Goal: Navigation & Orientation: Locate item on page

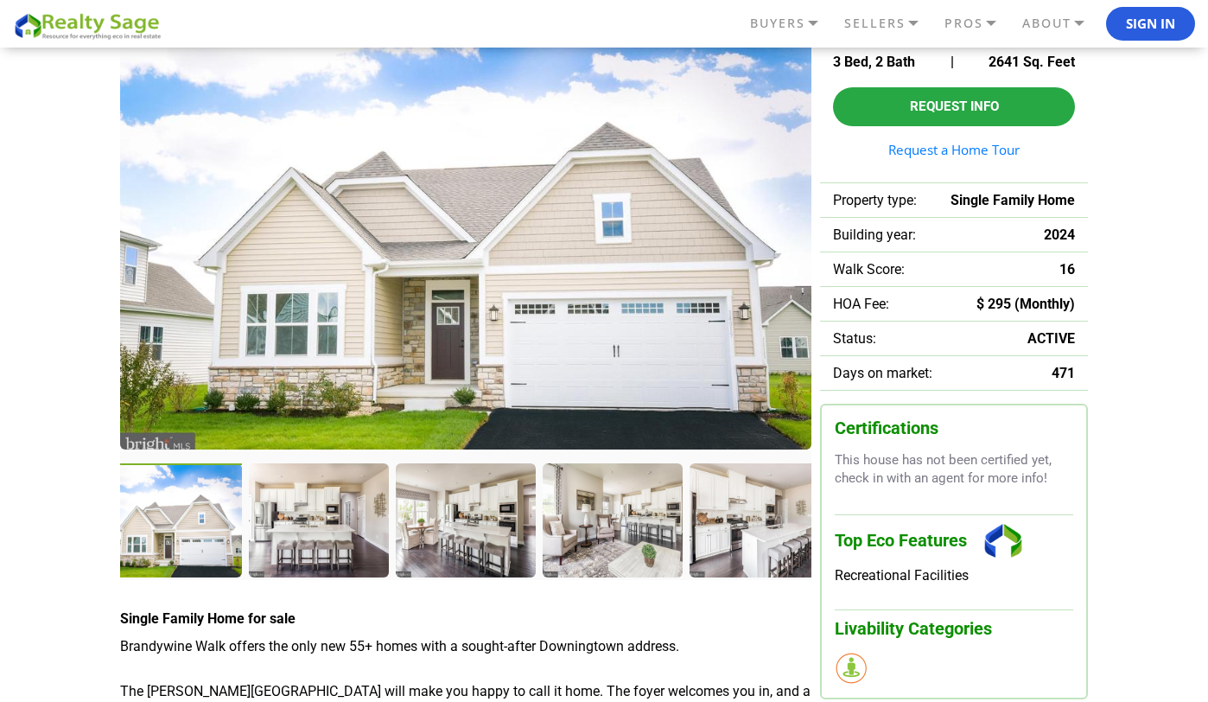
scroll to position [154, 0]
click at [571, 387] on img at bounding box center [465, 227] width 691 height 446
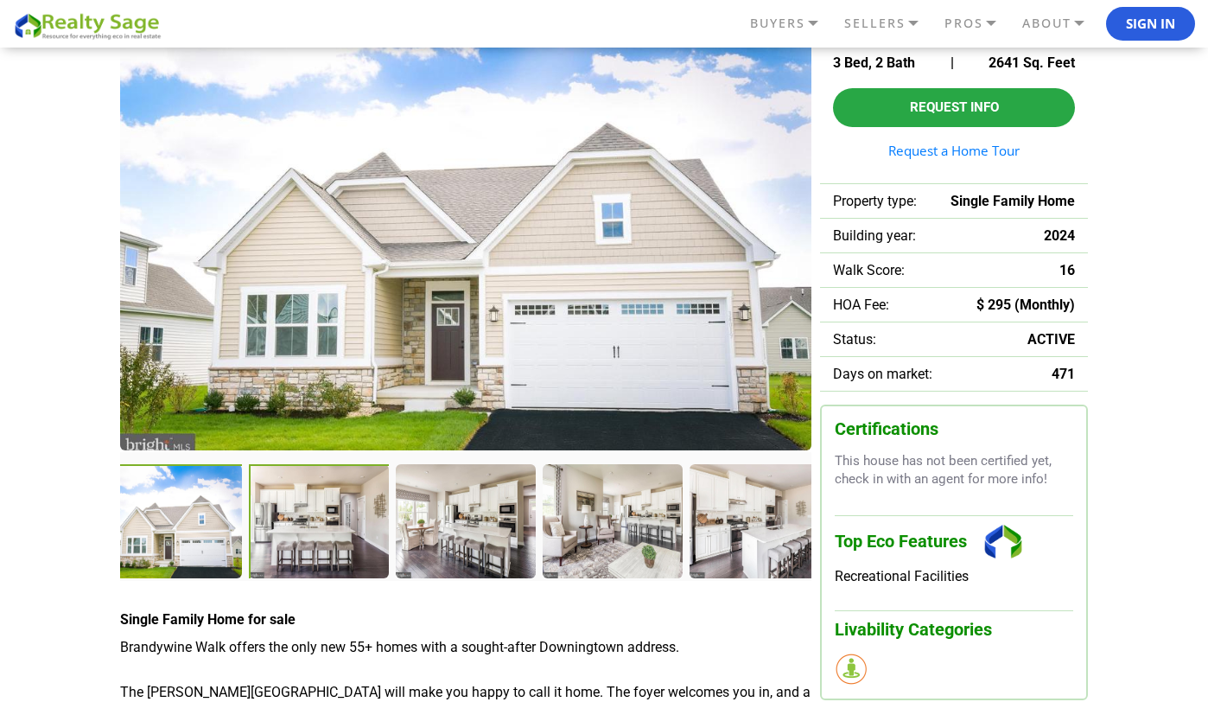
click at [336, 533] on div at bounding box center [320, 523] width 143 height 118
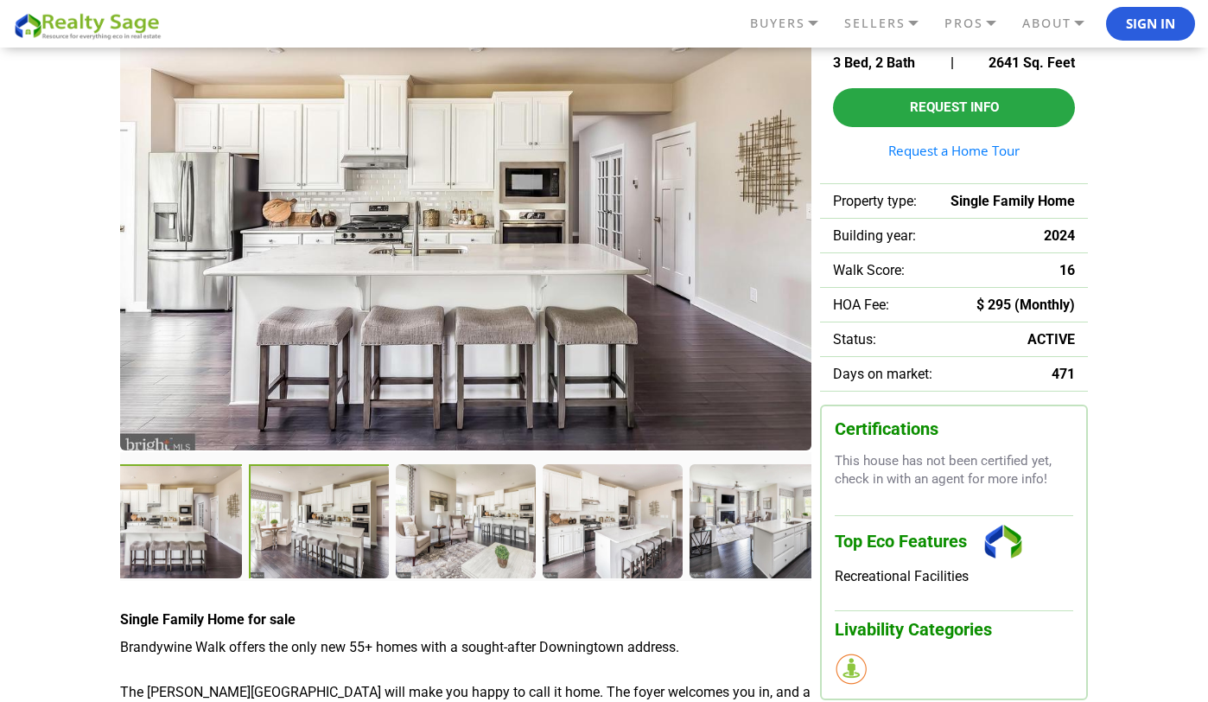
click at [329, 539] on div at bounding box center [320, 523] width 143 height 118
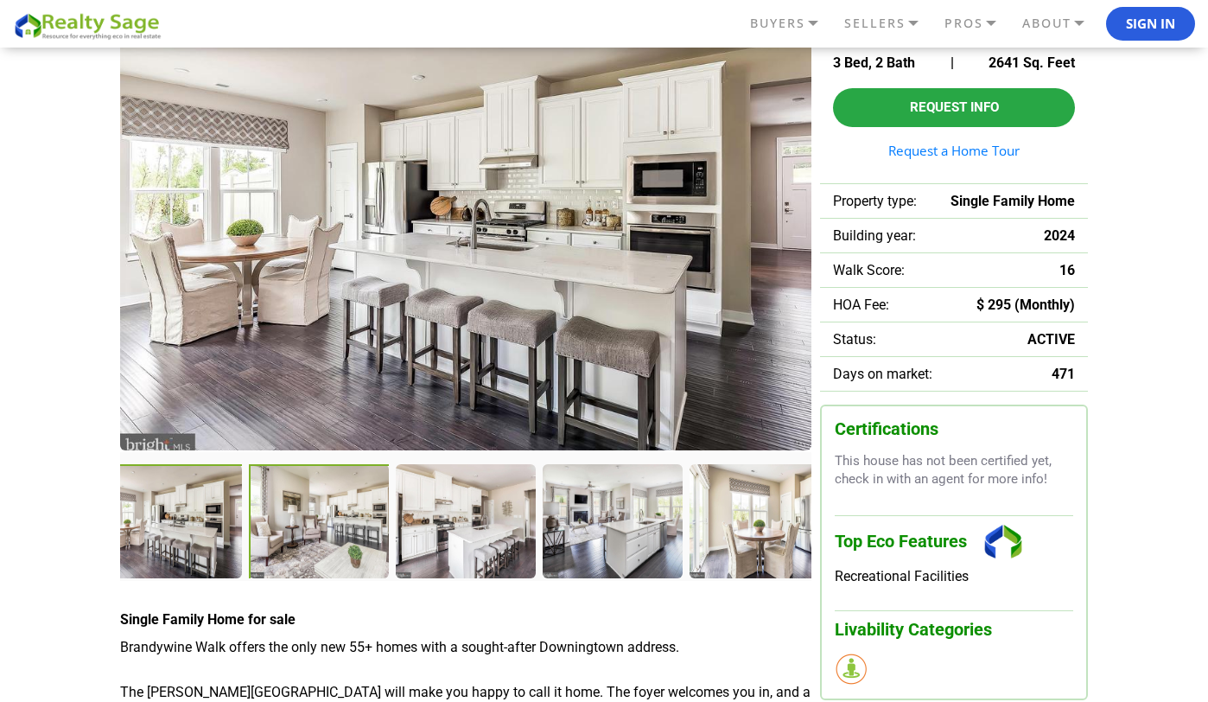
click at [329, 539] on div at bounding box center [320, 522] width 142 height 116
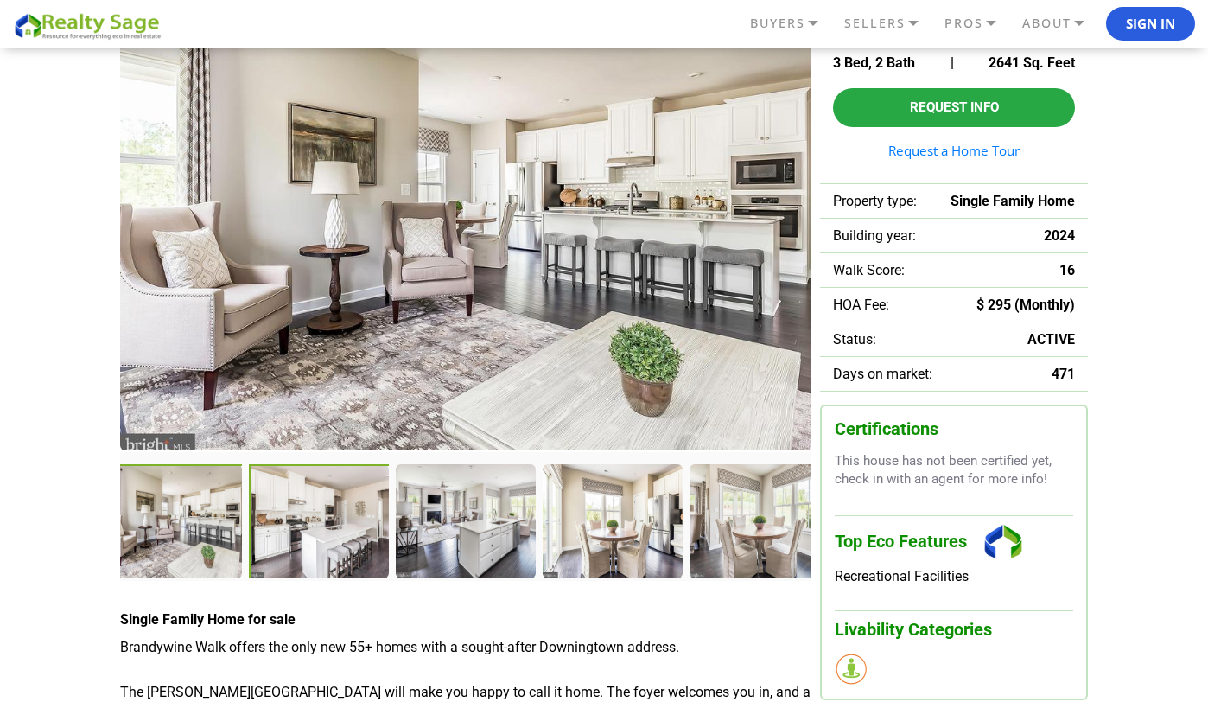
click at [329, 539] on div at bounding box center [320, 522] width 142 height 116
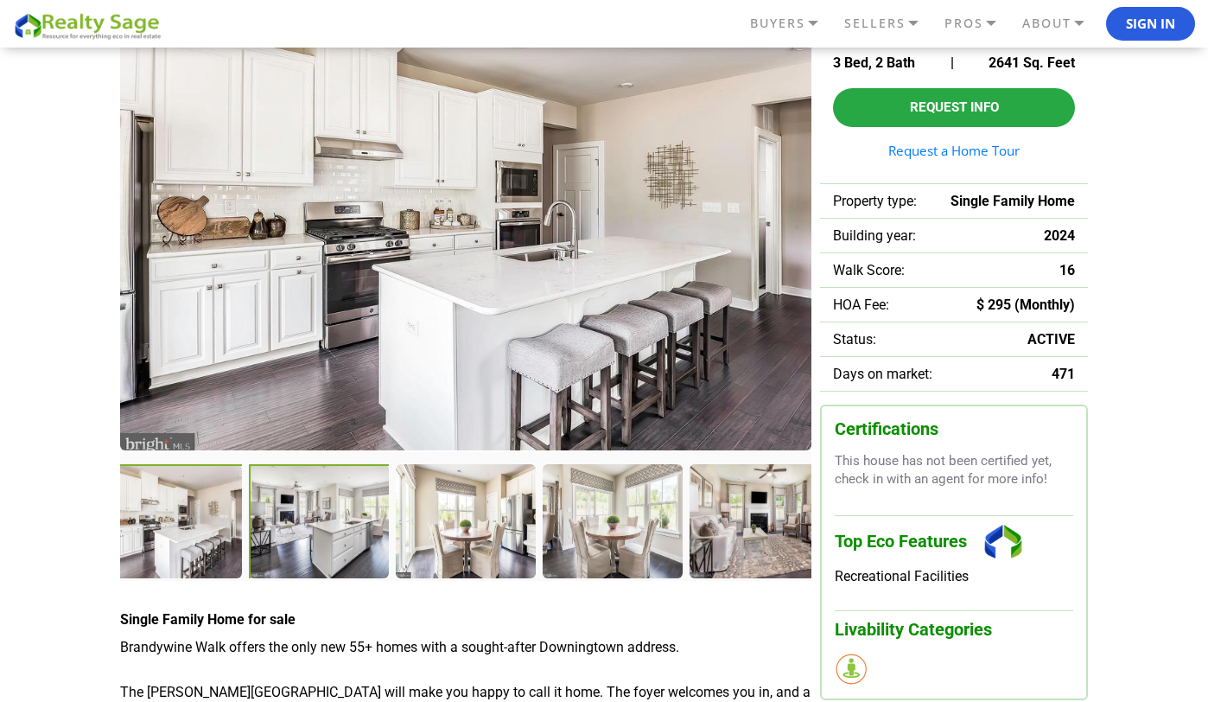
click at [329, 539] on div at bounding box center [320, 522] width 142 height 116
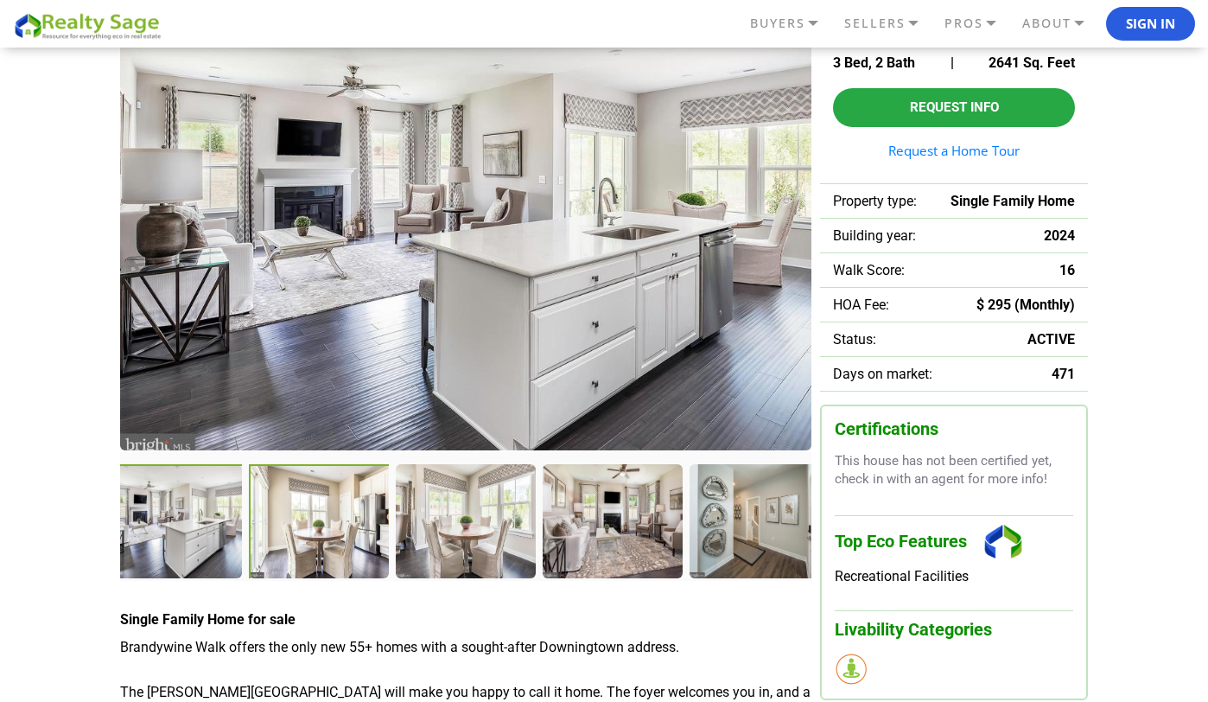
click at [329, 539] on div at bounding box center [320, 522] width 142 height 116
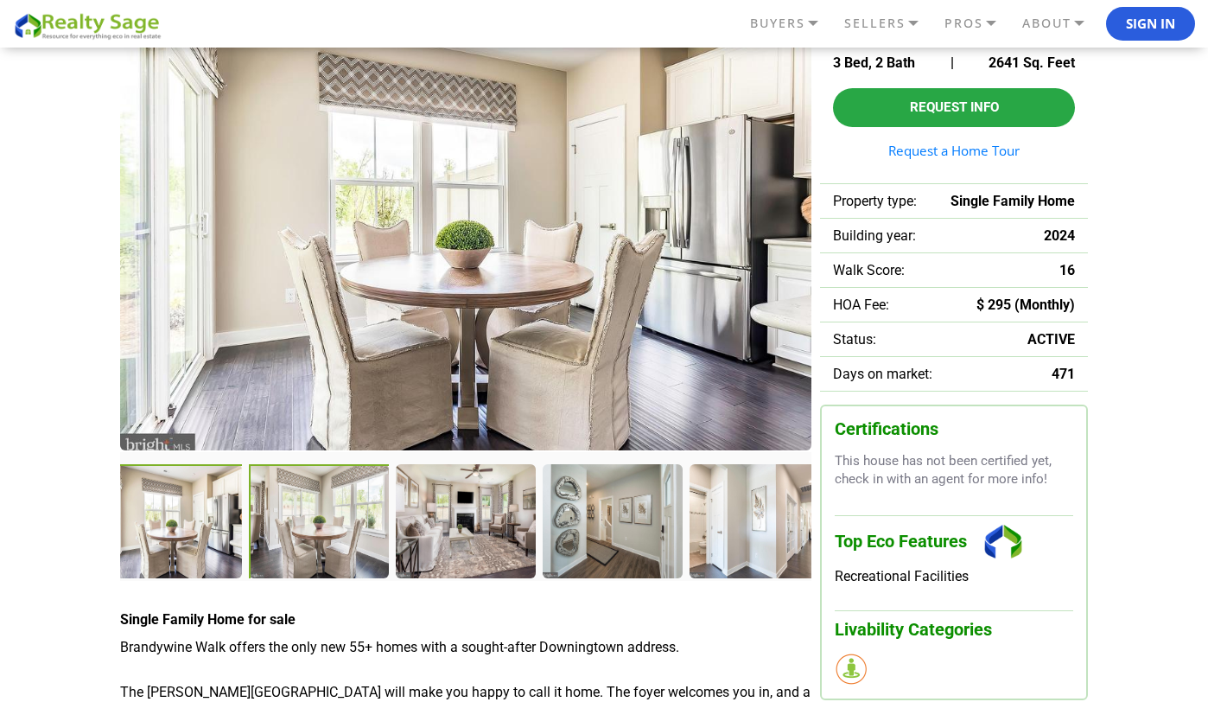
click at [329, 539] on div at bounding box center [320, 522] width 142 height 116
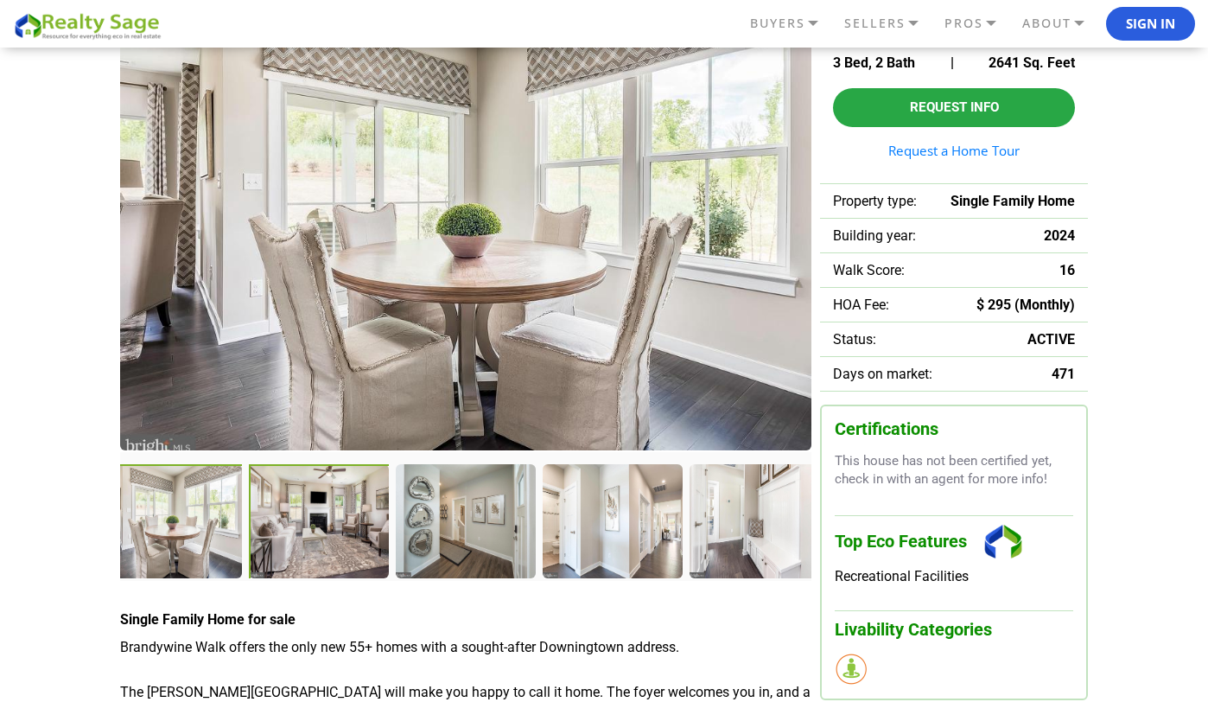
click at [329, 539] on div at bounding box center [320, 522] width 142 height 116
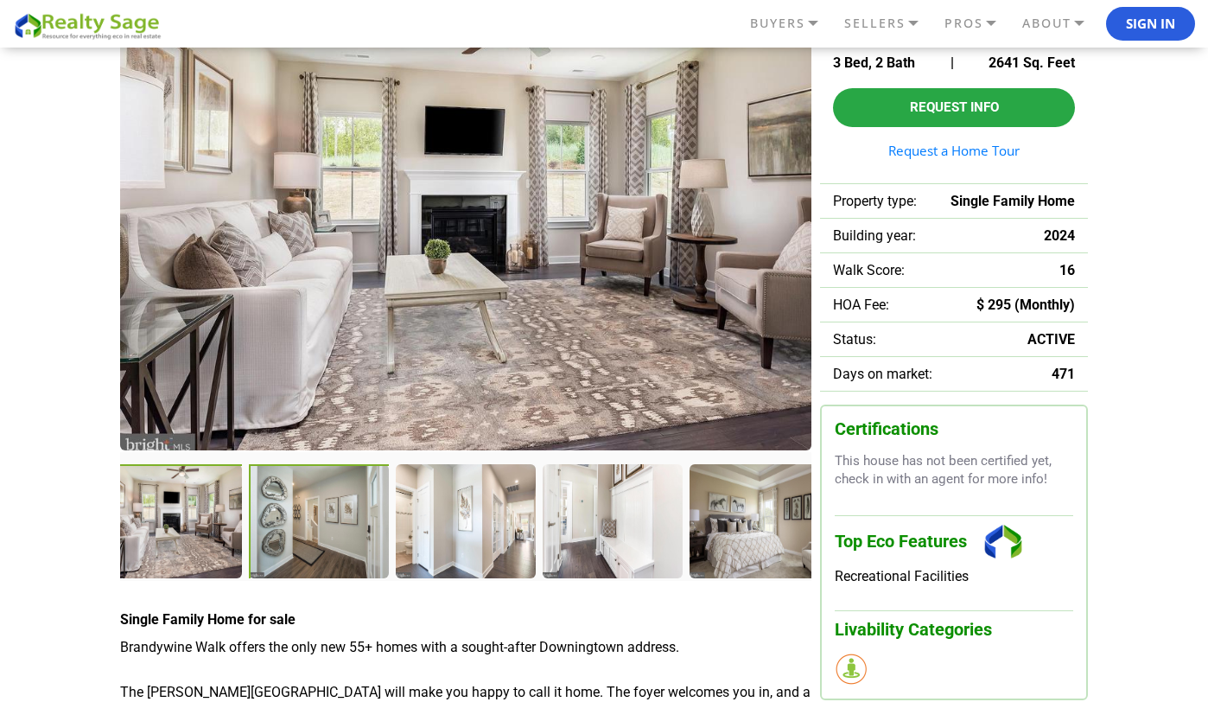
click at [329, 539] on div at bounding box center [320, 522] width 142 height 116
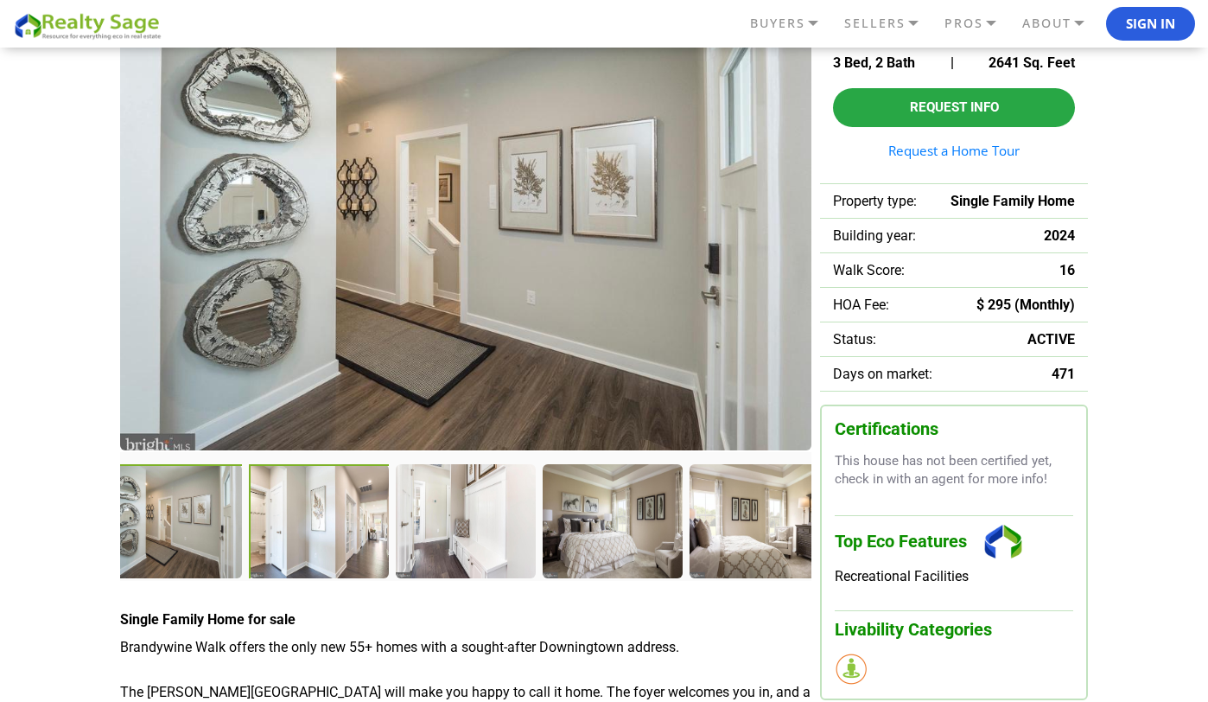
click at [329, 539] on div at bounding box center [320, 522] width 142 height 116
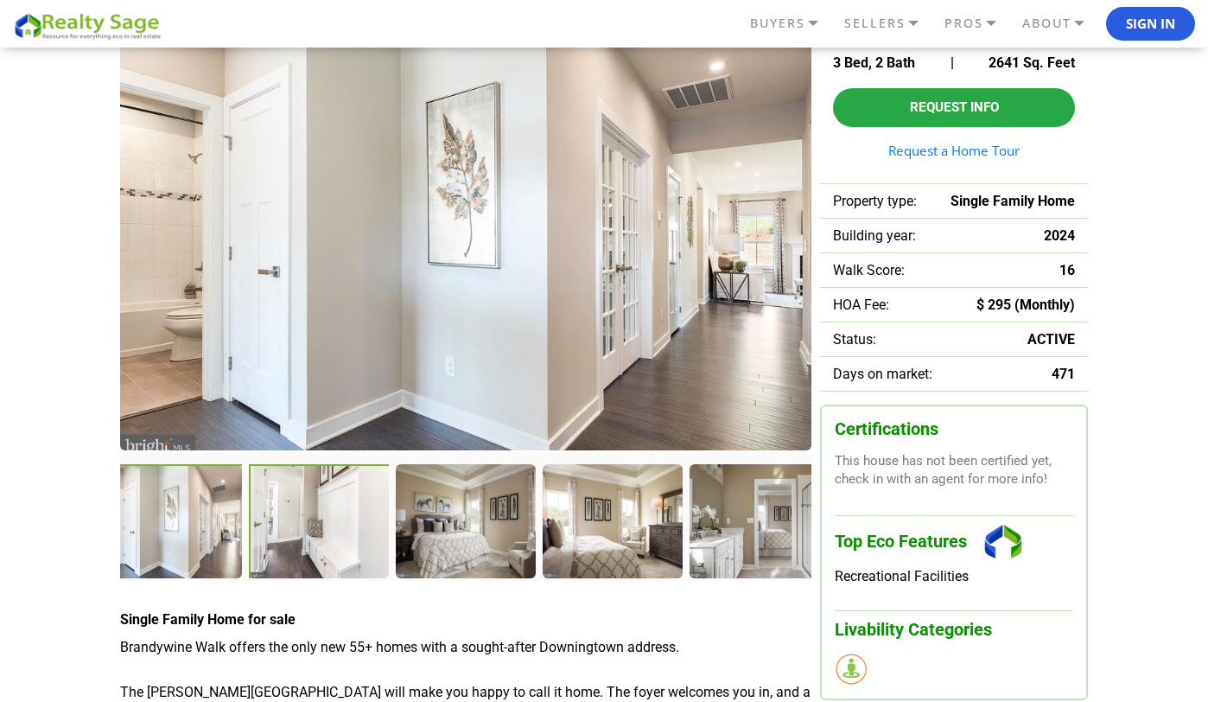
click at [329, 539] on div at bounding box center [320, 522] width 142 height 116
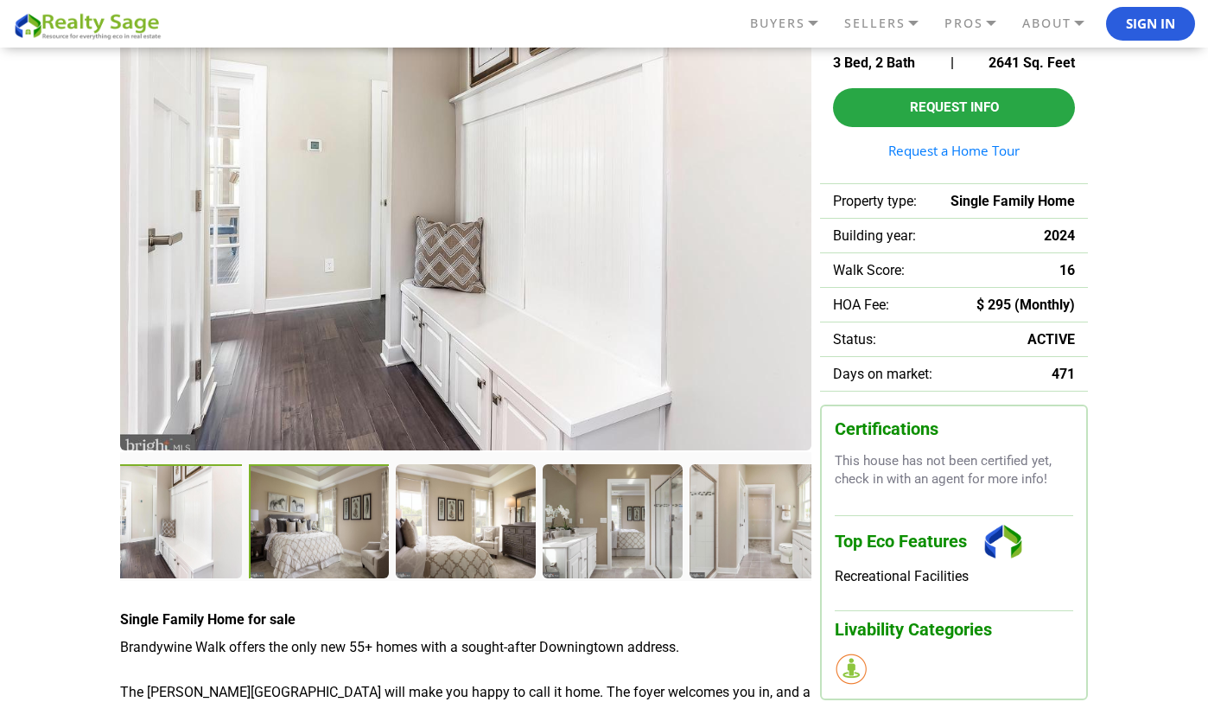
click at [329, 539] on div at bounding box center [320, 522] width 142 height 116
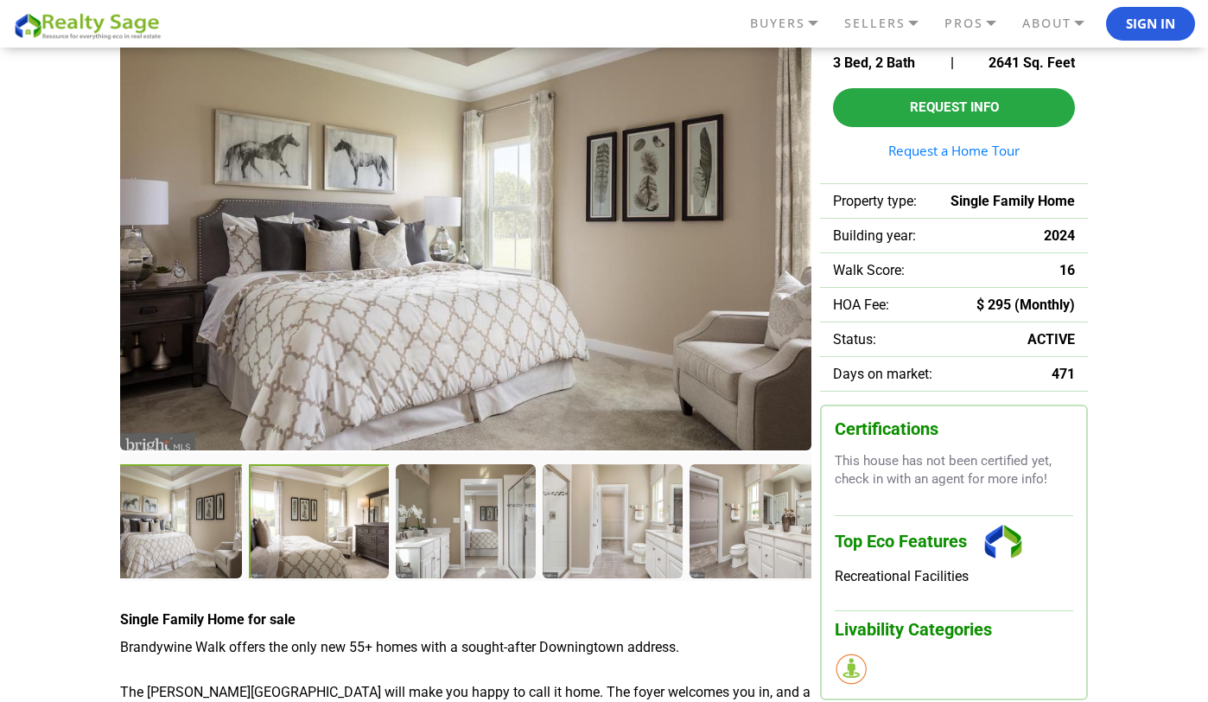
click at [329, 539] on div at bounding box center [320, 522] width 142 height 116
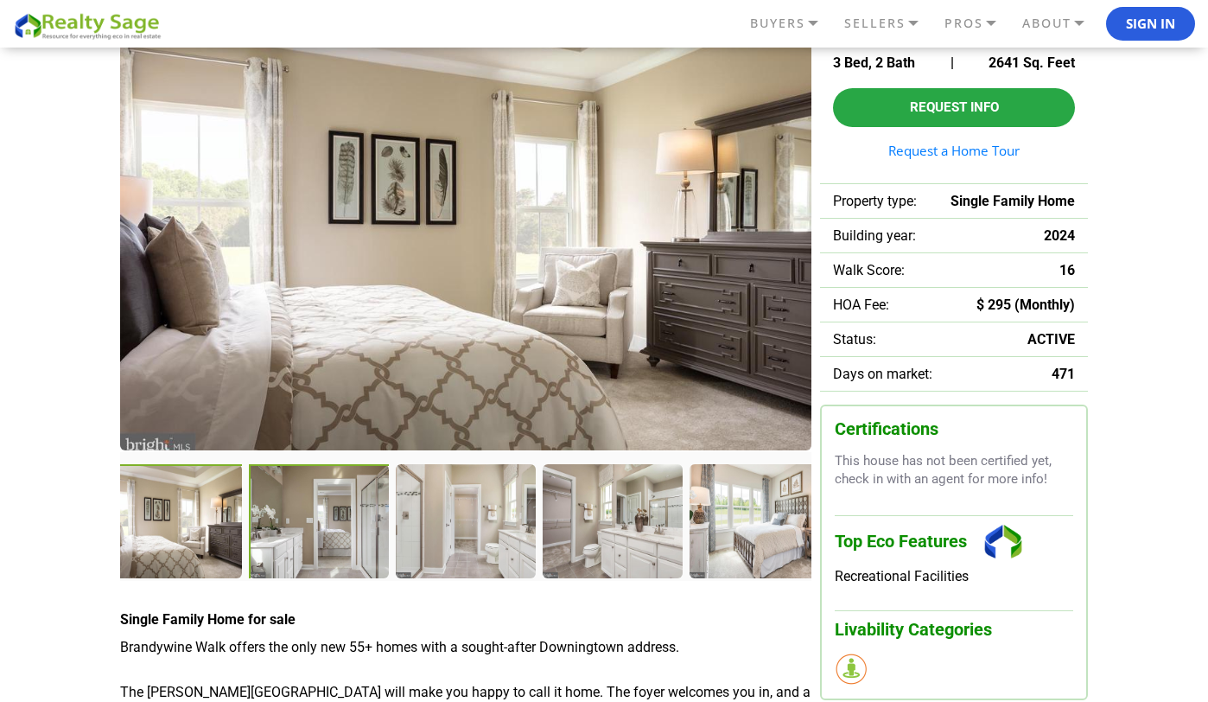
click at [329, 539] on div at bounding box center [320, 522] width 142 height 116
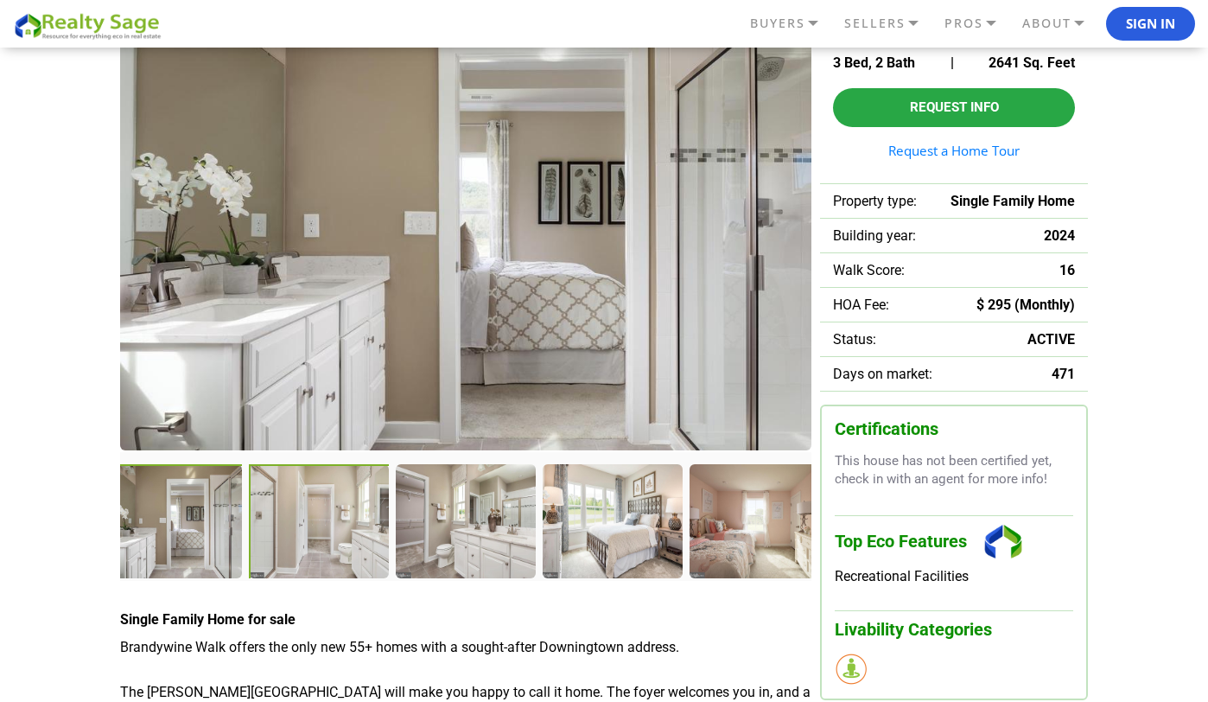
click at [329, 539] on div at bounding box center [320, 522] width 142 height 116
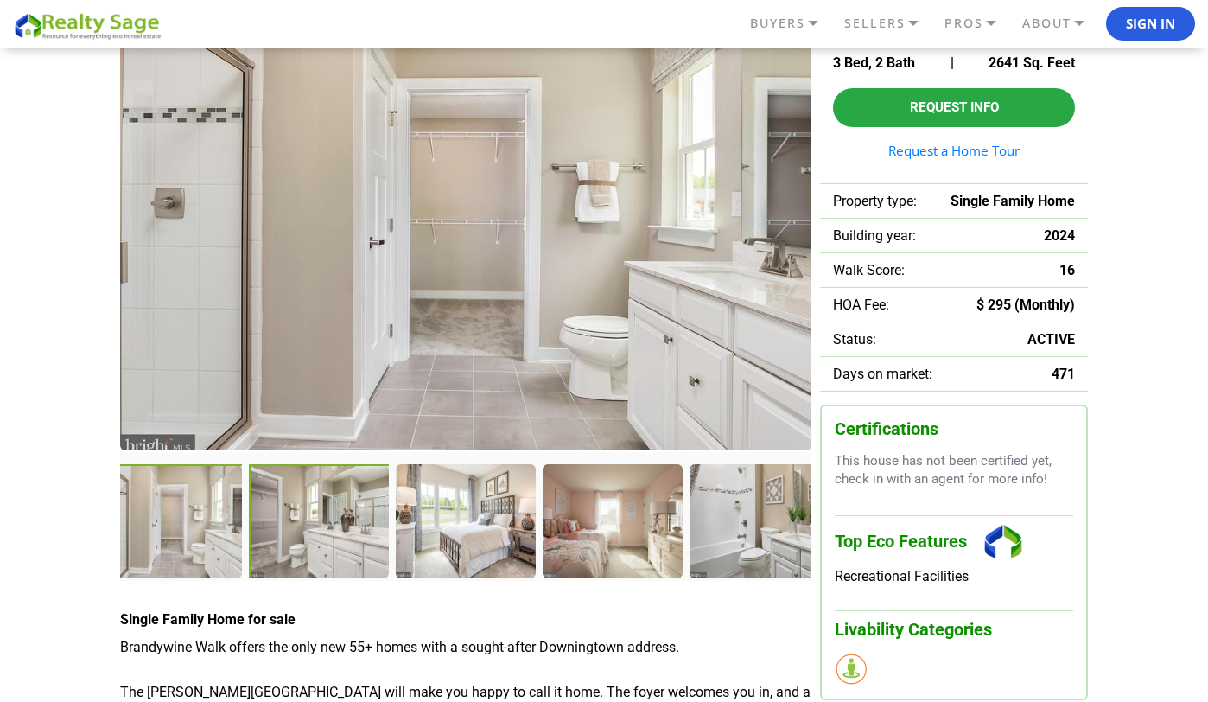
click at [329, 539] on div at bounding box center [320, 522] width 142 height 116
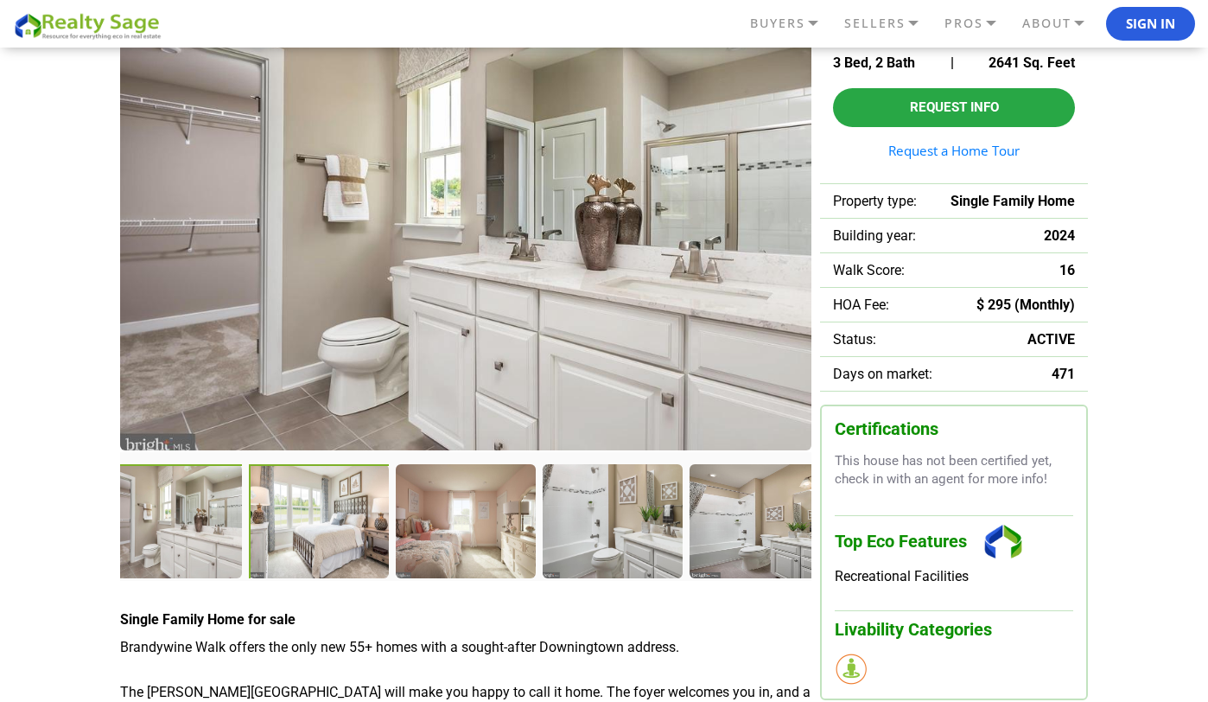
click at [329, 539] on div at bounding box center [320, 522] width 142 height 116
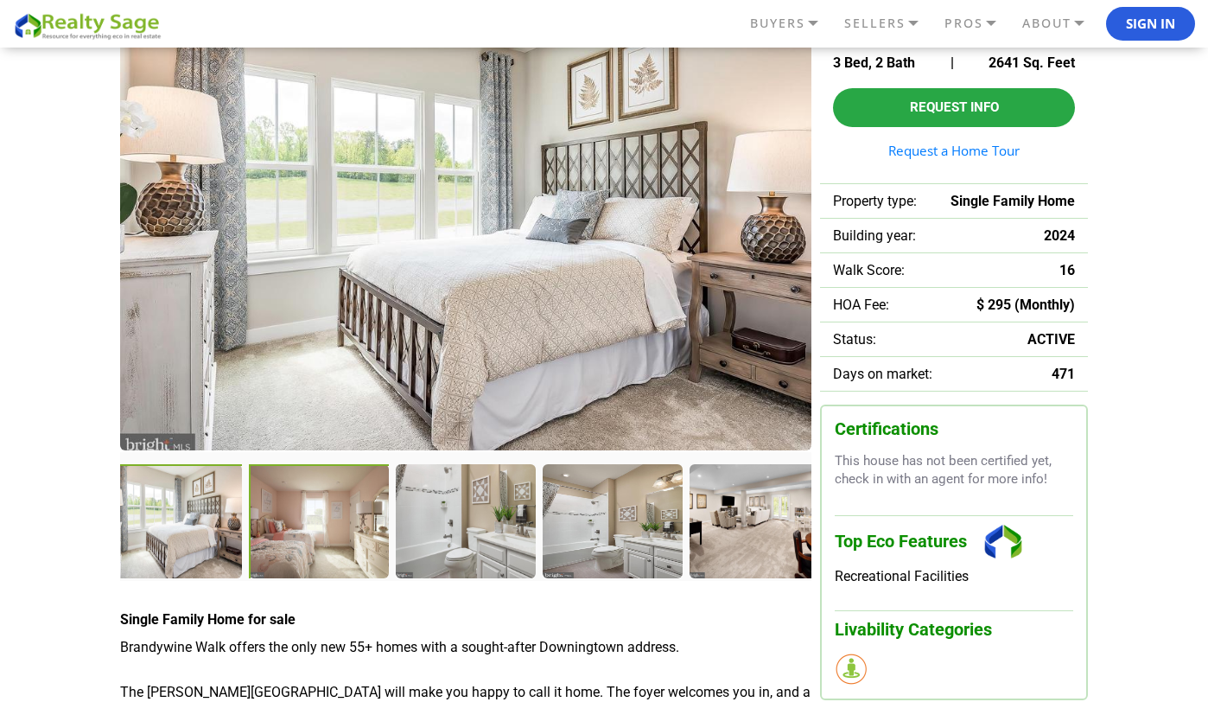
click at [329, 539] on div at bounding box center [320, 522] width 142 height 116
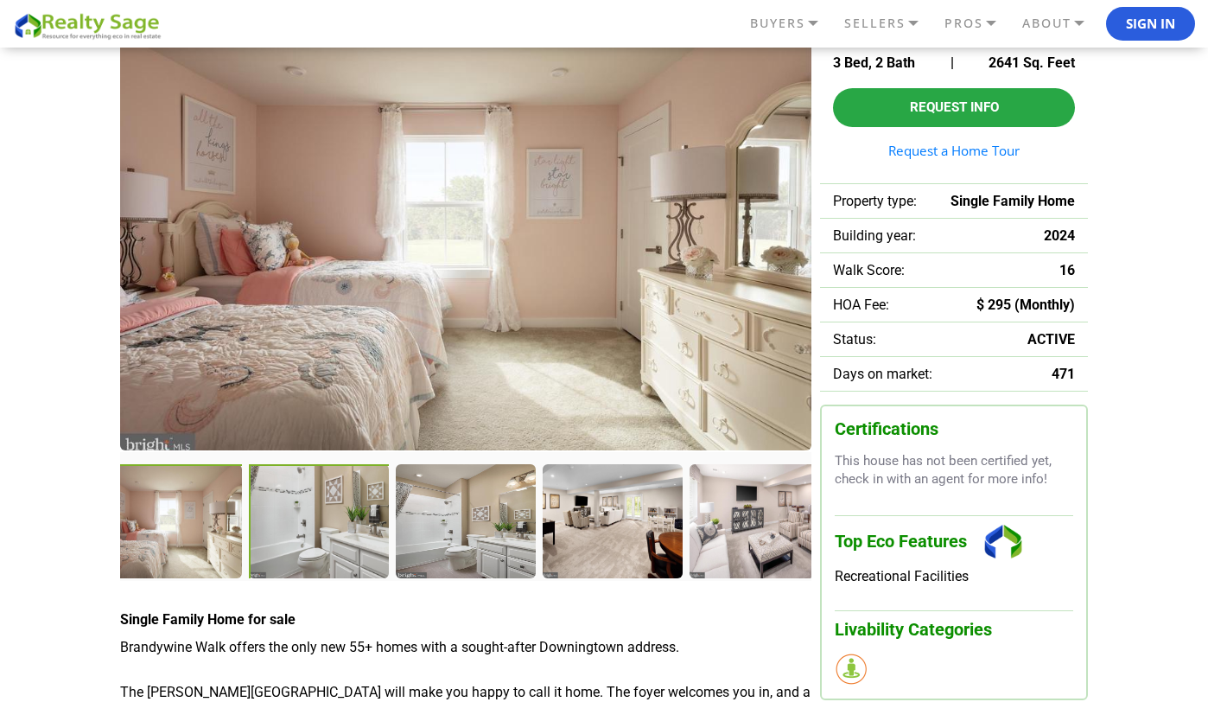
click at [329, 539] on div at bounding box center [320, 522] width 142 height 116
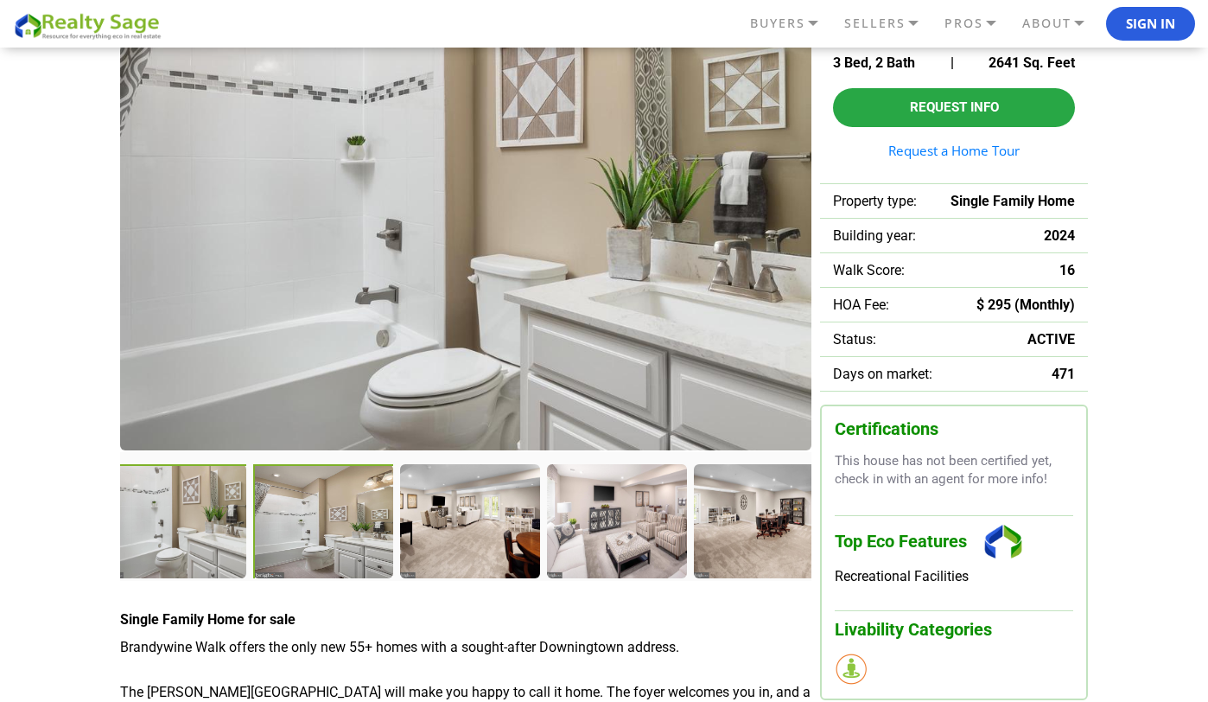
click at [329, 539] on div at bounding box center [324, 522] width 142 height 116
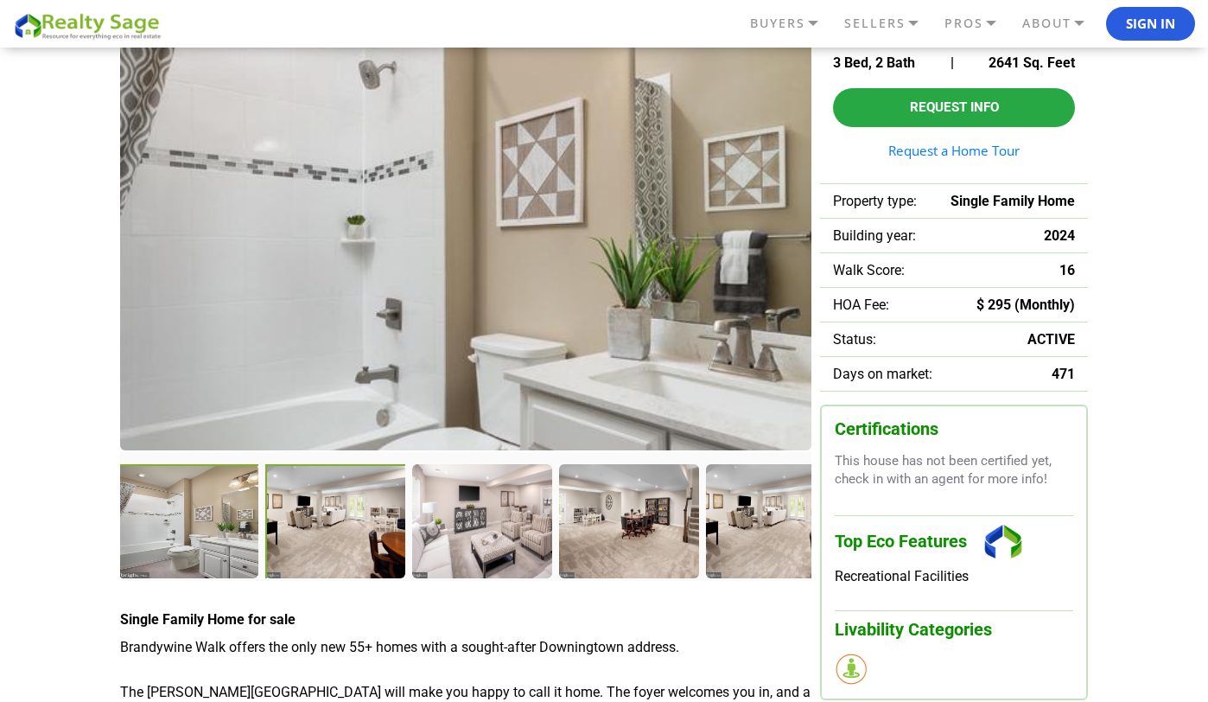
click at [329, 539] on div at bounding box center [336, 522] width 142 height 116
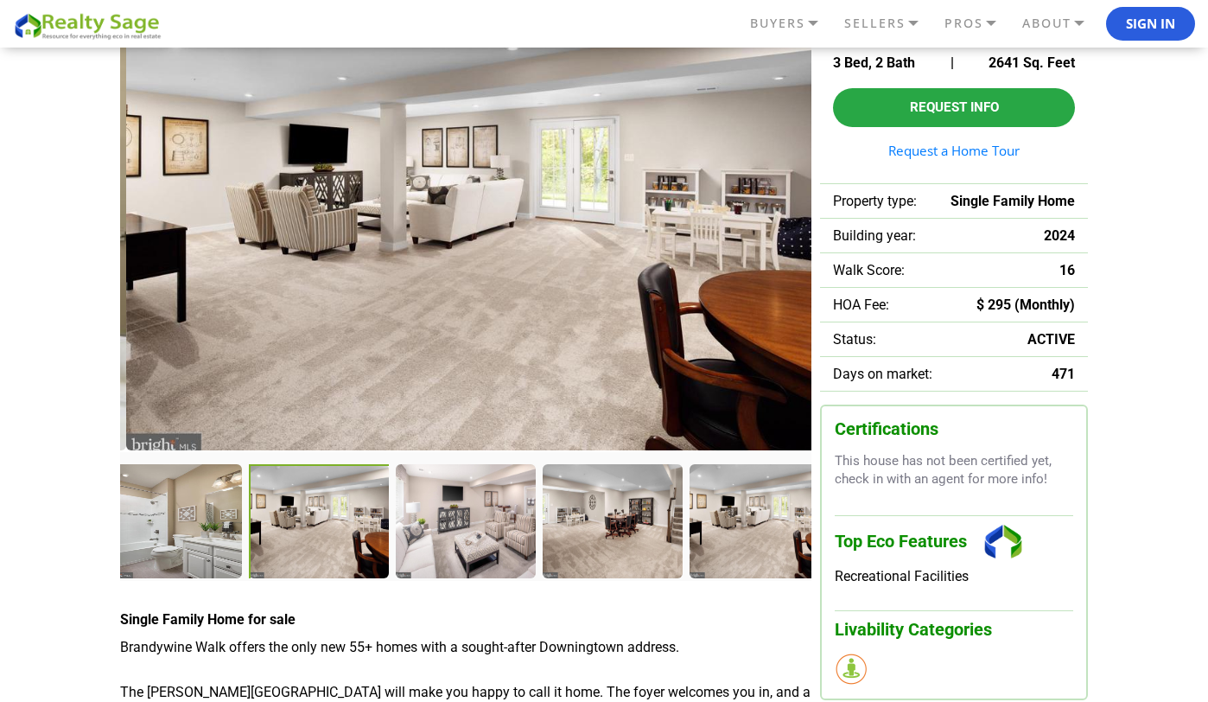
click at [329, 539] on div at bounding box center [320, 522] width 142 height 116
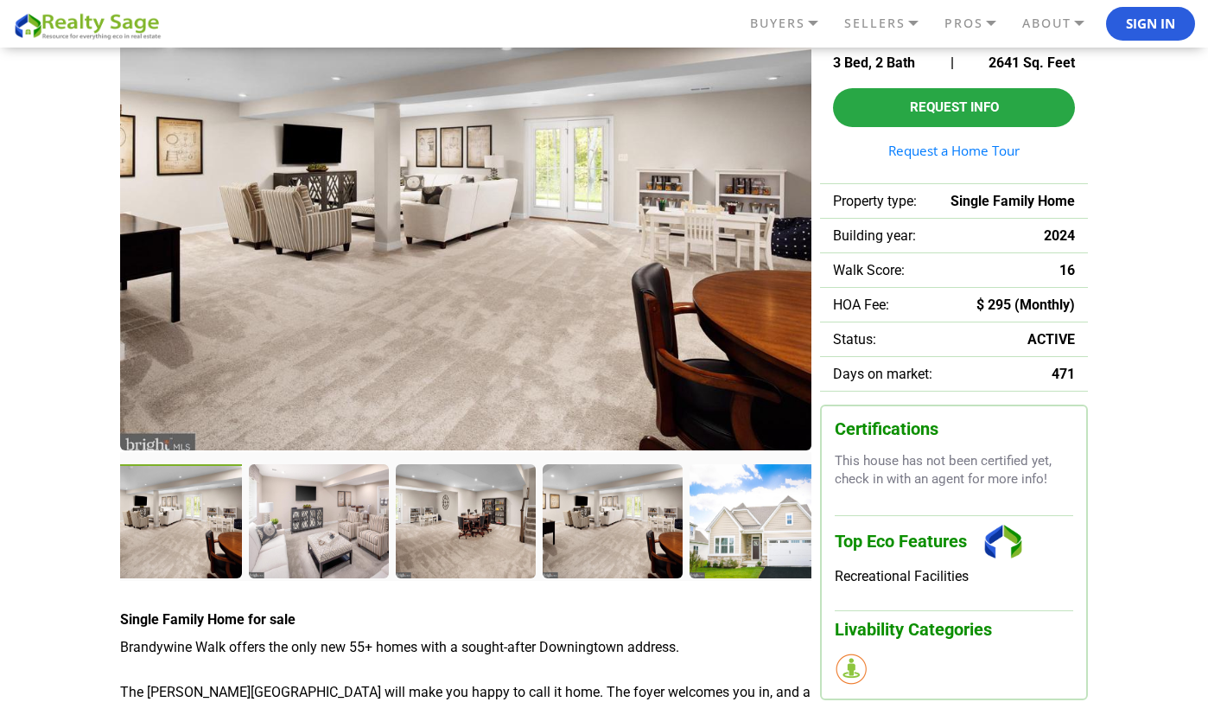
click at [329, 539] on div at bounding box center [318, 520] width 138 height 112
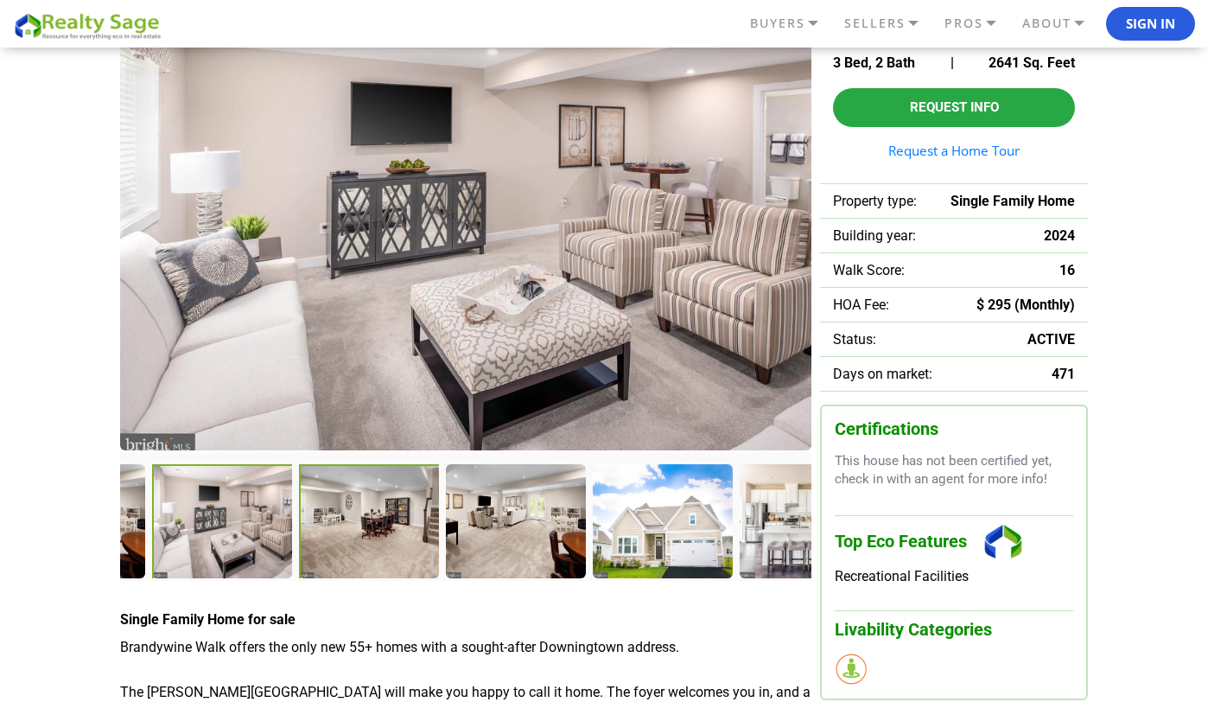
click at [329, 539] on div at bounding box center [370, 522] width 142 height 116
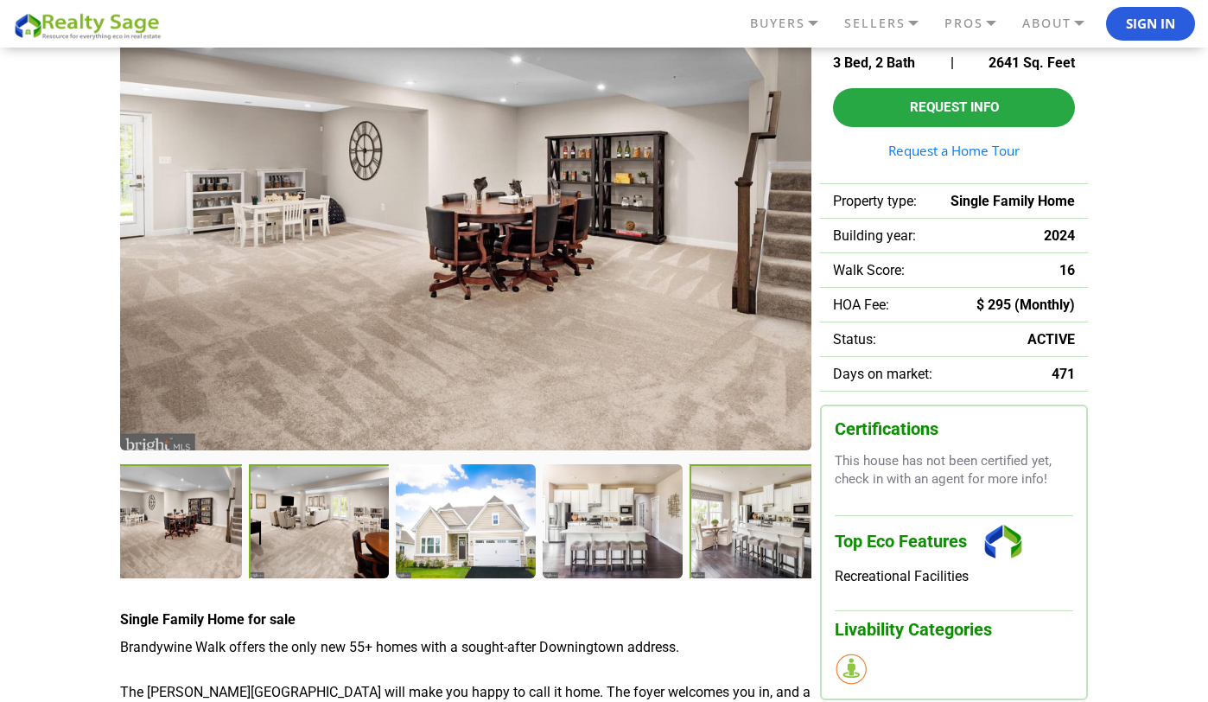
click at [329, 539] on div at bounding box center [320, 522] width 142 height 116
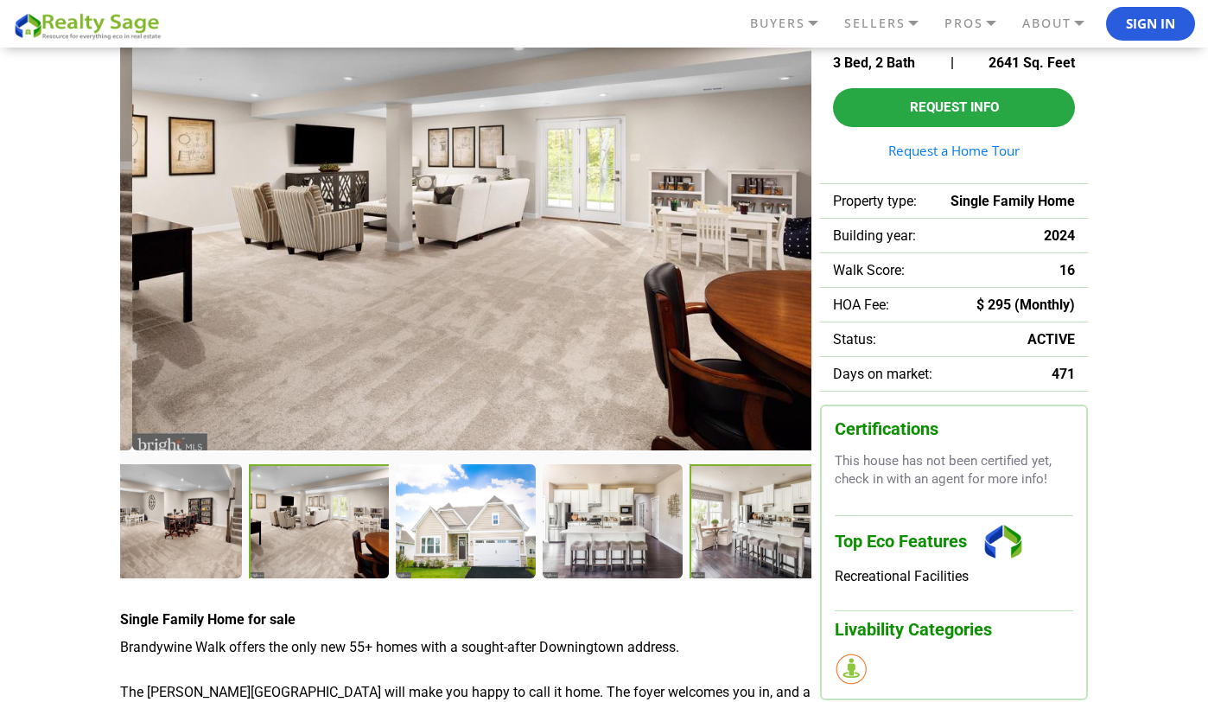
click at [329, 539] on div at bounding box center [320, 522] width 142 height 116
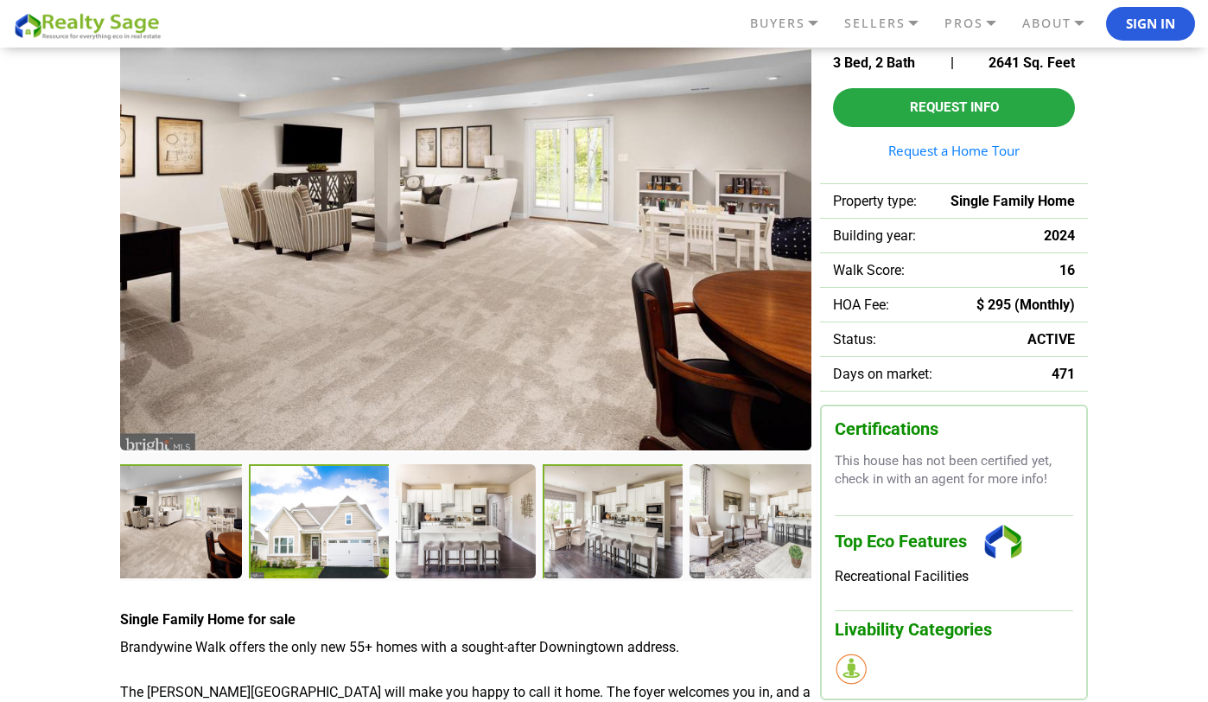
click at [329, 539] on div at bounding box center [320, 522] width 142 height 116
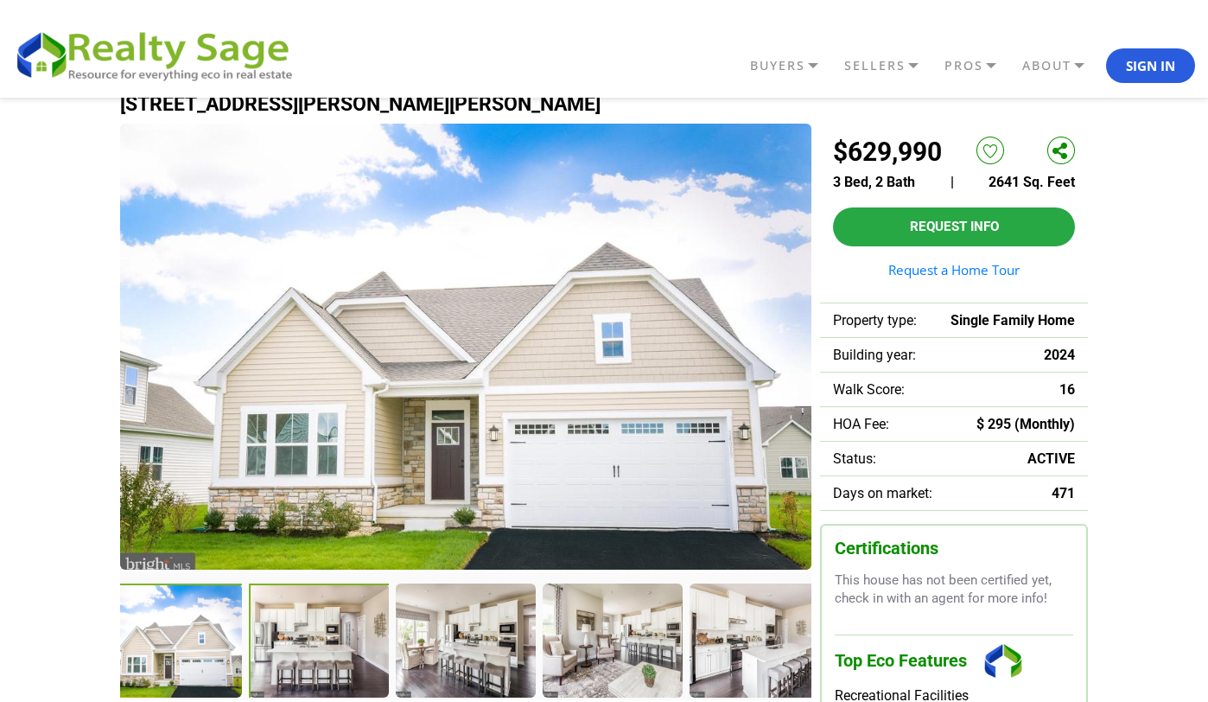
scroll to position [28, 0]
